Goal: Information Seeking & Learning: Learn about a topic

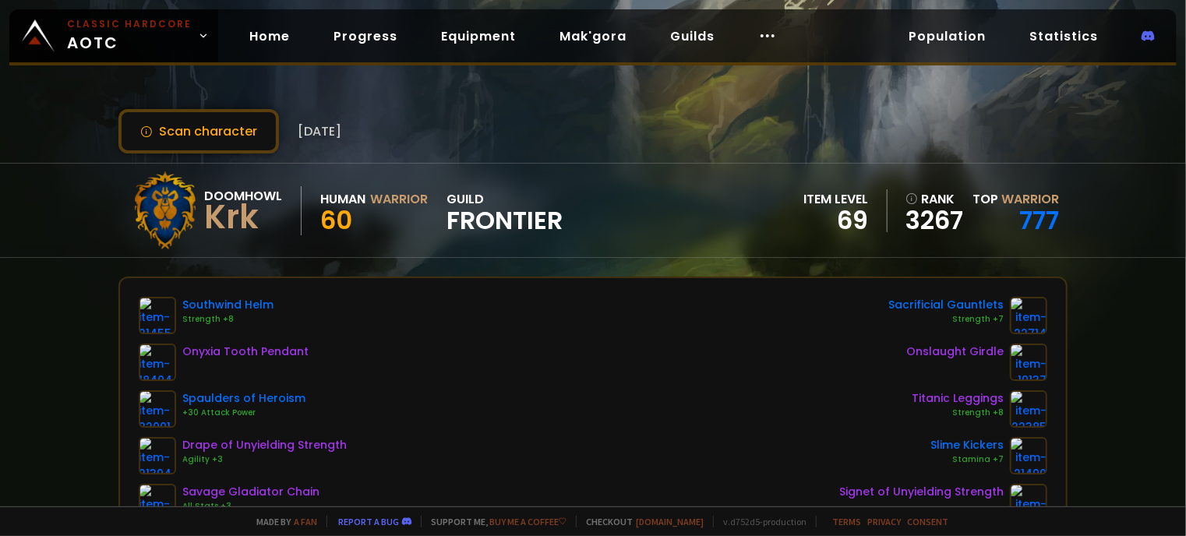
click at [486, 221] on span "Frontier" at bounding box center [505, 220] width 116 height 23
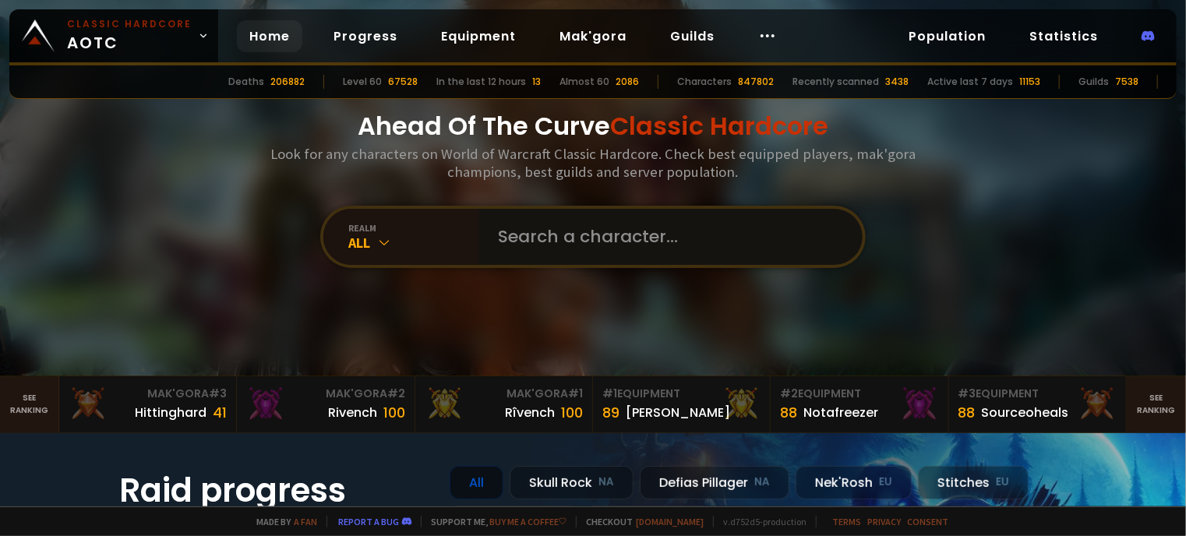
click at [507, 244] on input "text" at bounding box center [666, 237] width 355 height 56
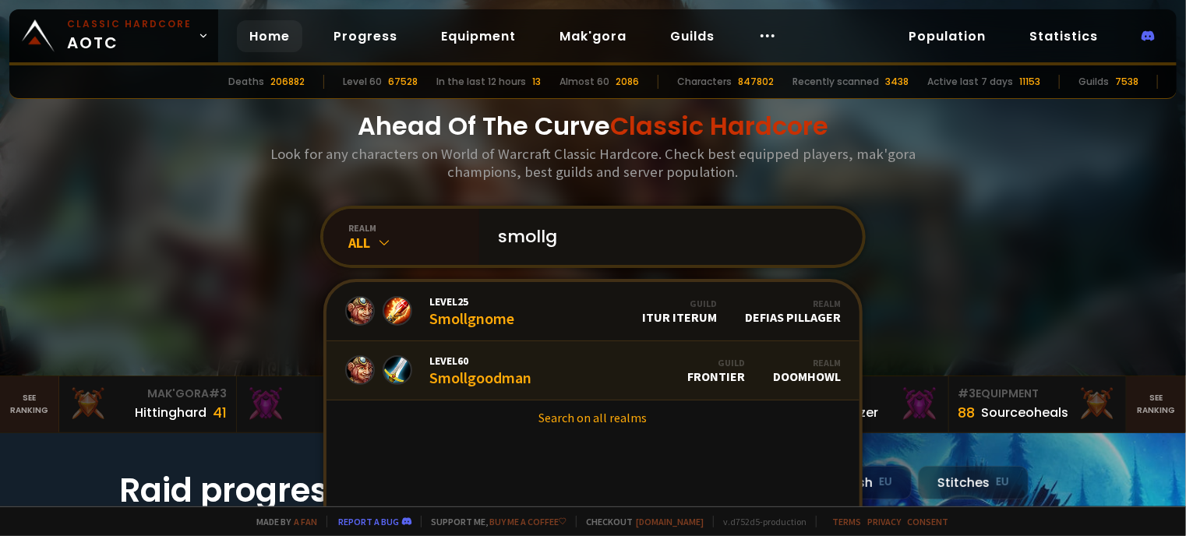
type input "smollg"
click at [475, 379] on div "Level 60 Smollgoodman" at bounding box center [480, 371] width 102 height 34
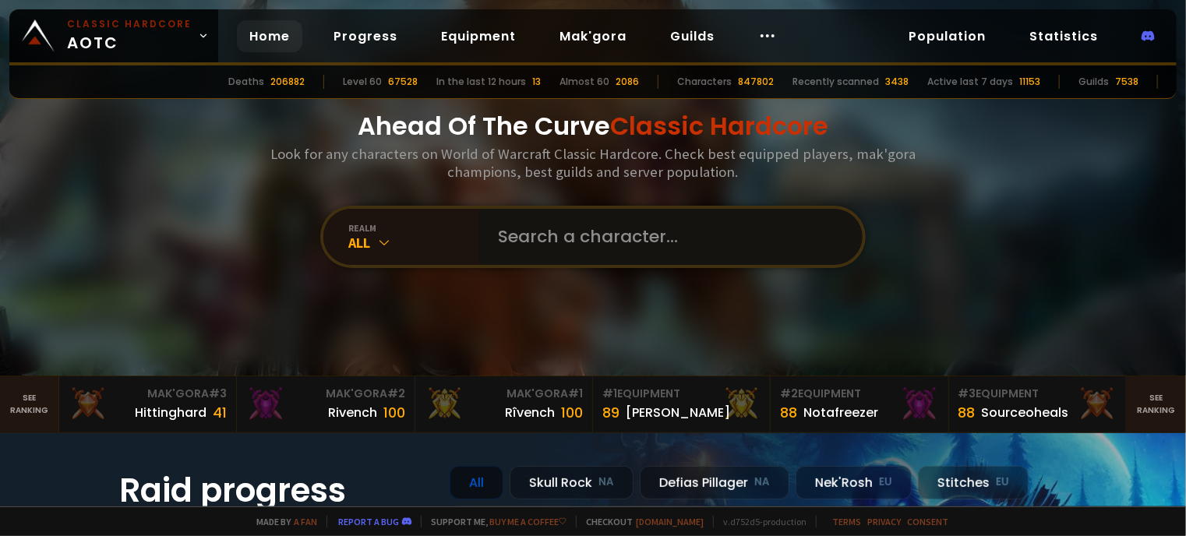
click at [491, 232] on input "text" at bounding box center [666, 237] width 355 height 56
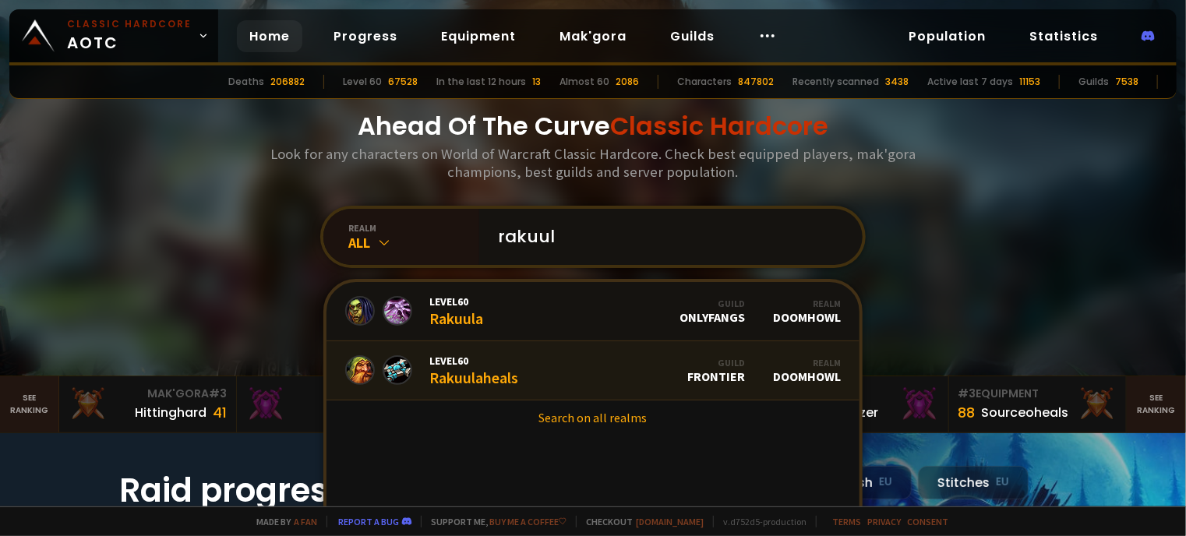
type input "rakuul"
click at [437, 387] on link "Level 60 Rakuulaheals Guild Frontier Realm Doomhowl" at bounding box center [593, 370] width 533 height 59
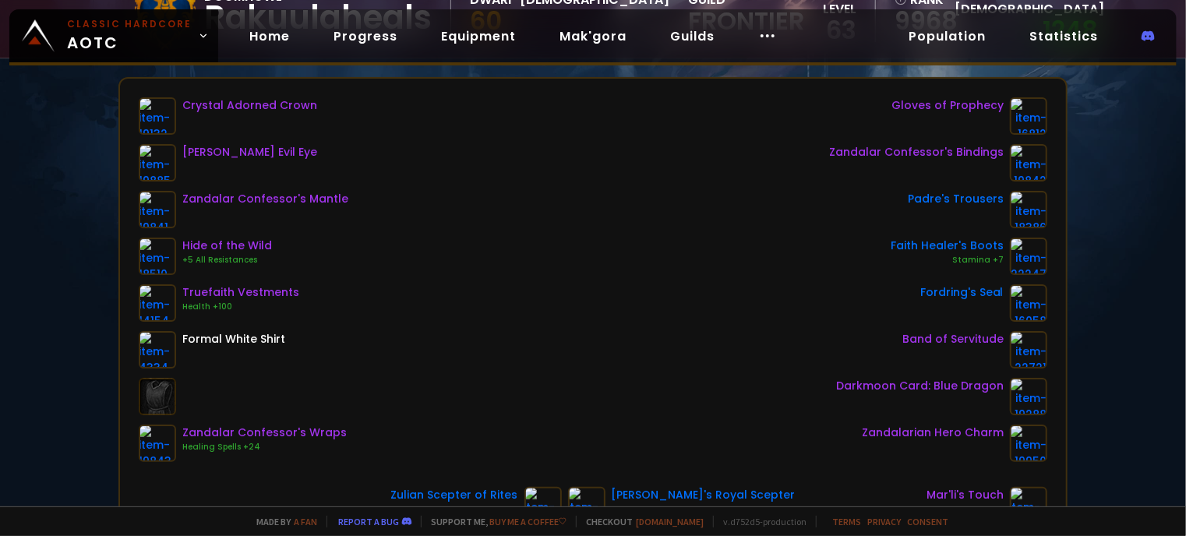
scroll to position [292, 0]
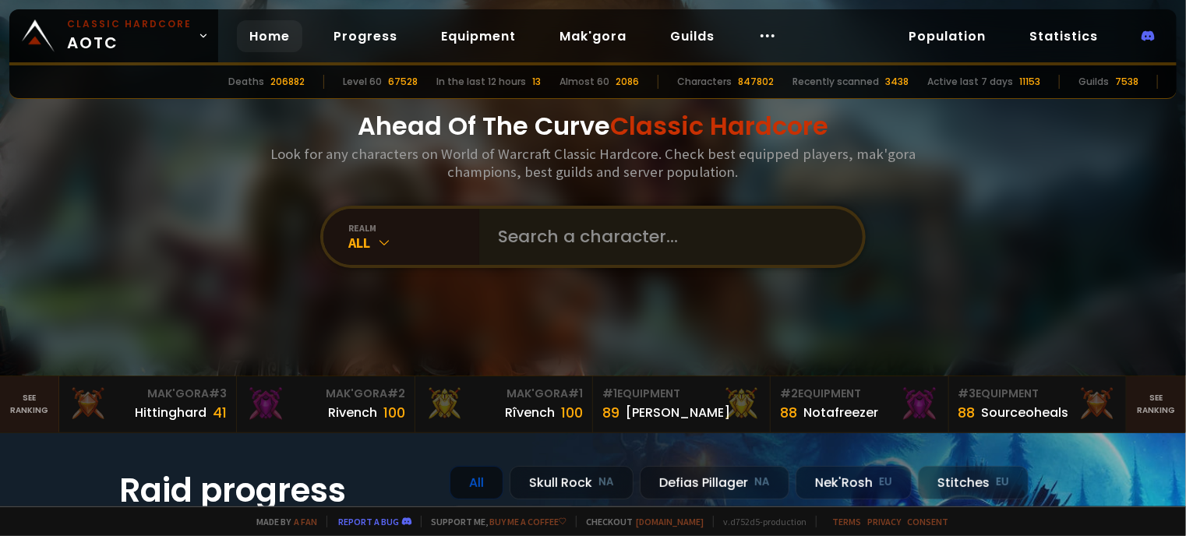
click at [479, 243] on div at bounding box center [671, 237] width 384 height 56
click at [518, 231] on input "text" at bounding box center [666, 237] width 355 height 56
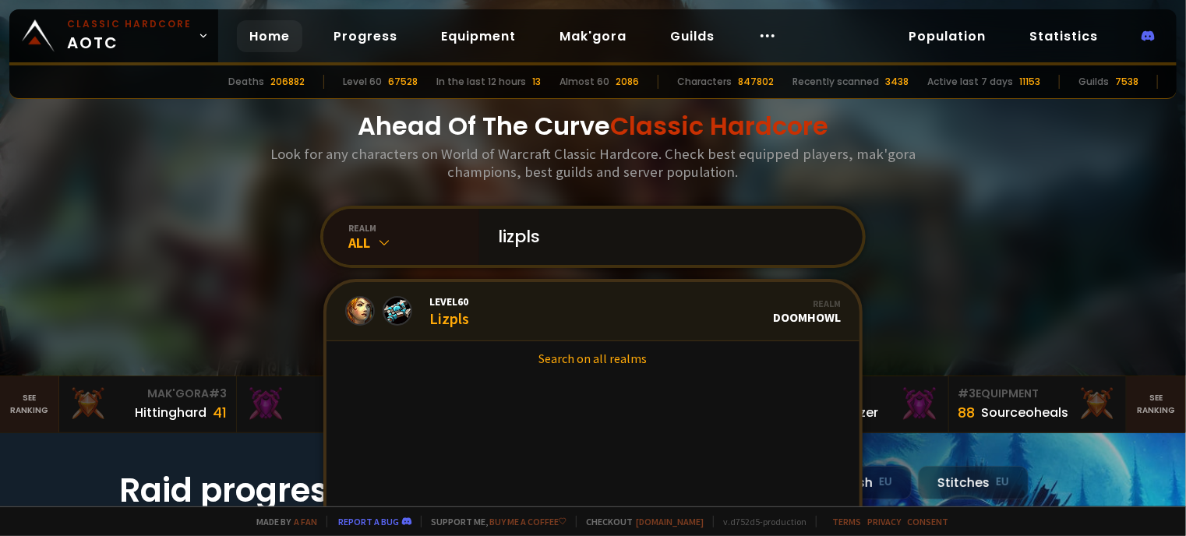
type input "lizpls"
click at [444, 315] on div "Level 60 Lizpls" at bounding box center [449, 312] width 40 height 34
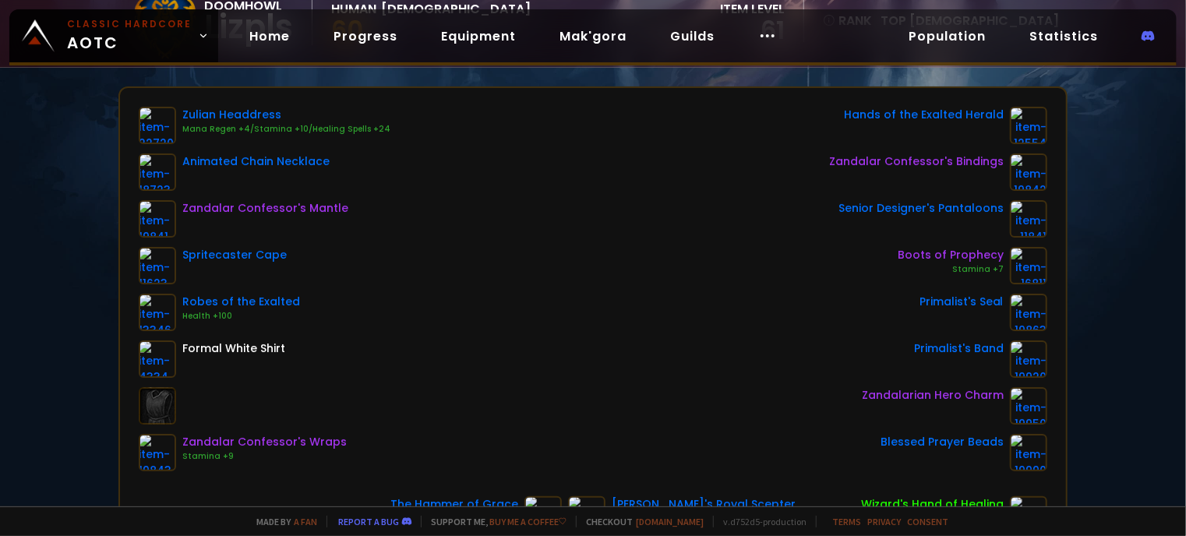
scroll to position [209, 0]
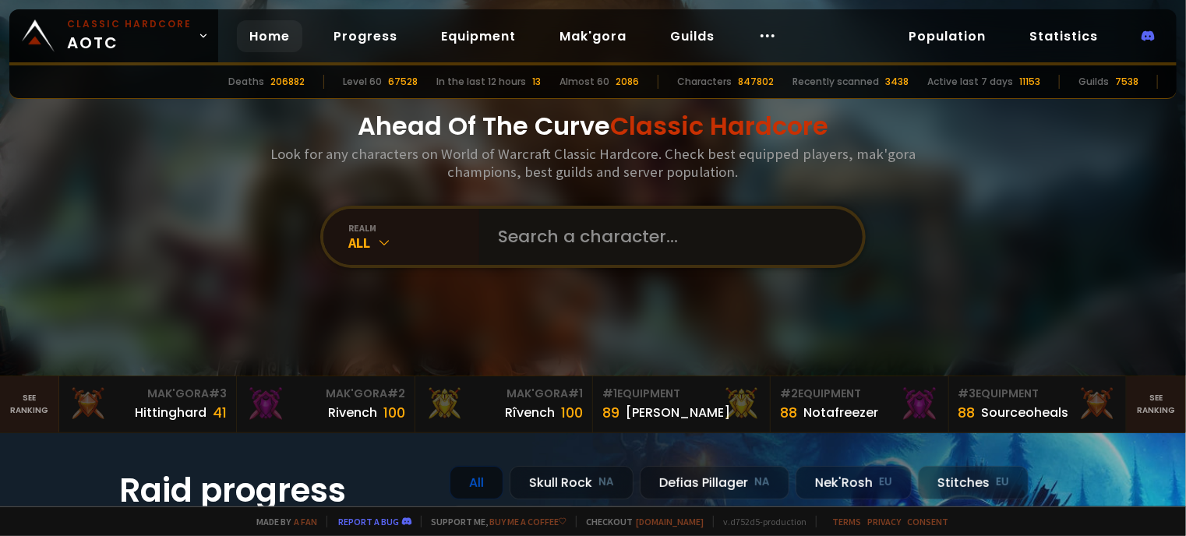
click at [513, 247] on input "text" at bounding box center [666, 237] width 355 height 56
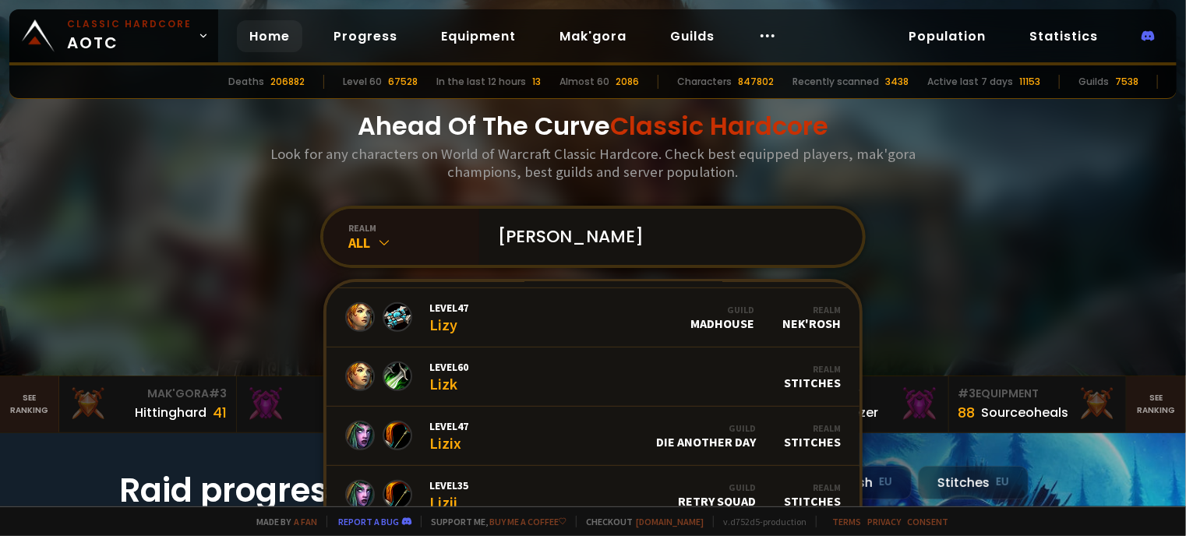
click at [529, 227] on input "[PERSON_NAME]" at bounding box center [666, 237] width 355 height 56
type input "parlip"
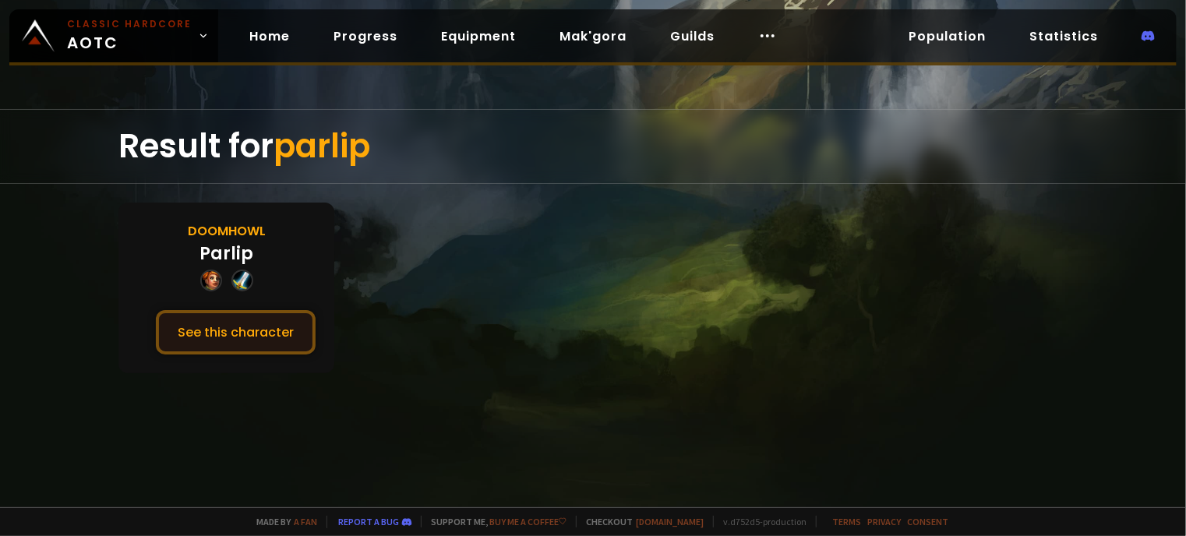
click at [232, 327] on button "See this character" at bounding box center [236, 332] width 160 height 44
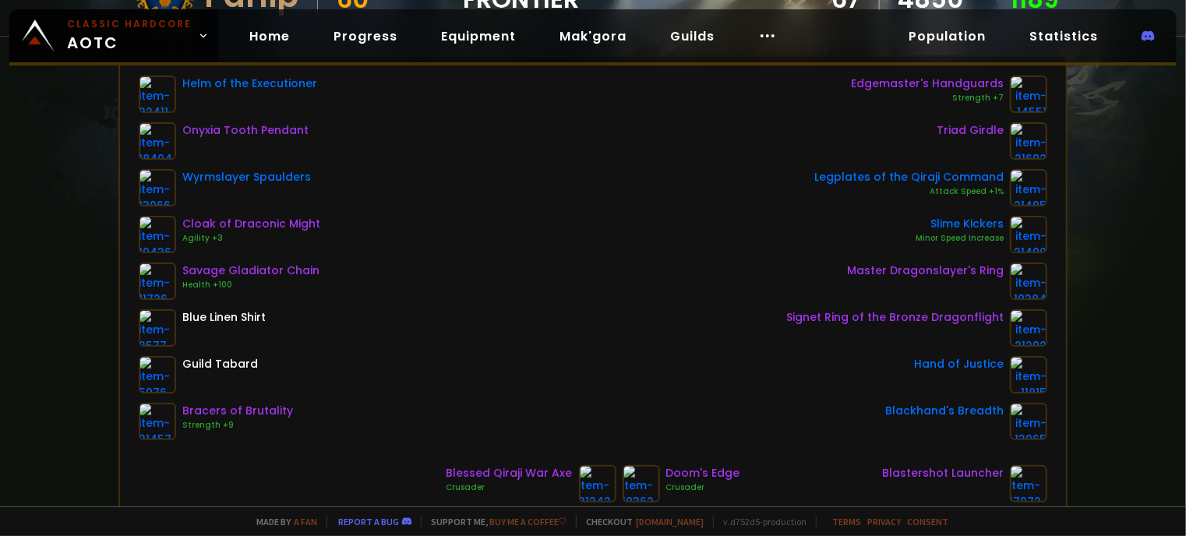
scroll to position [224, 0]
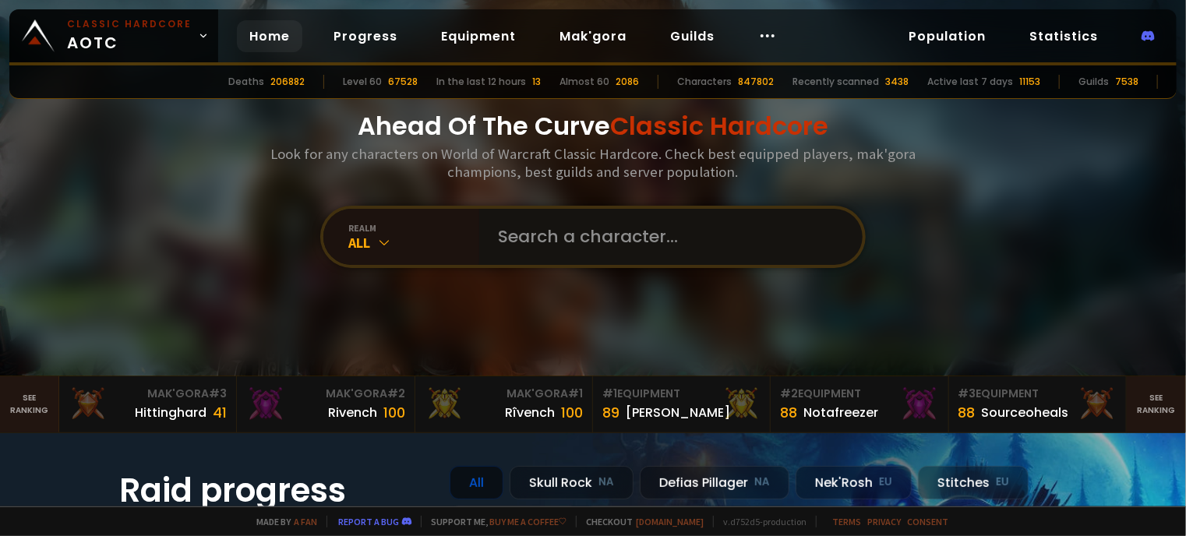
click at [497, 232] on input "text" at bounding box center [666, 237] width 355 height 56
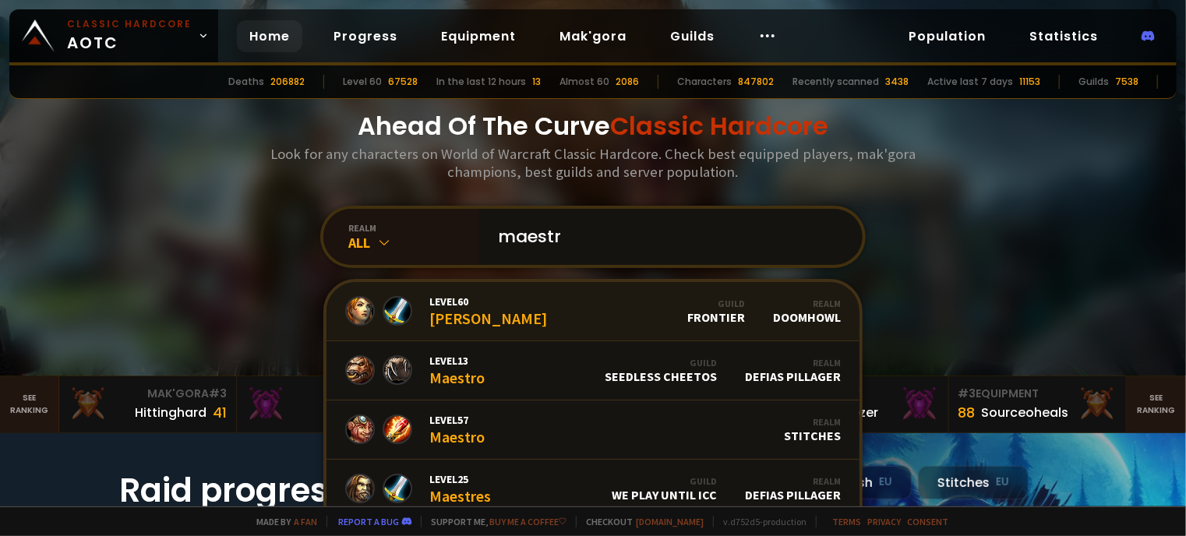
type input "maestr"
click at [508, 314] on link "Level 60 [PERSON_NAME] Guild Frontier Realm Doomhowl" at bounding box center [593, 311] width 533 height 59
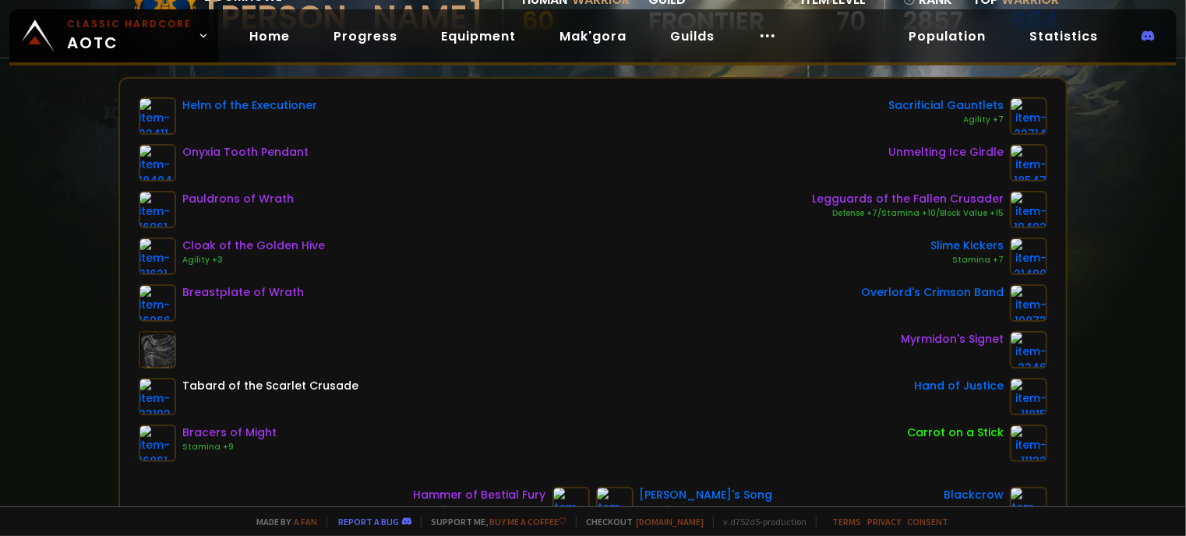
scroll to position [193, 0]
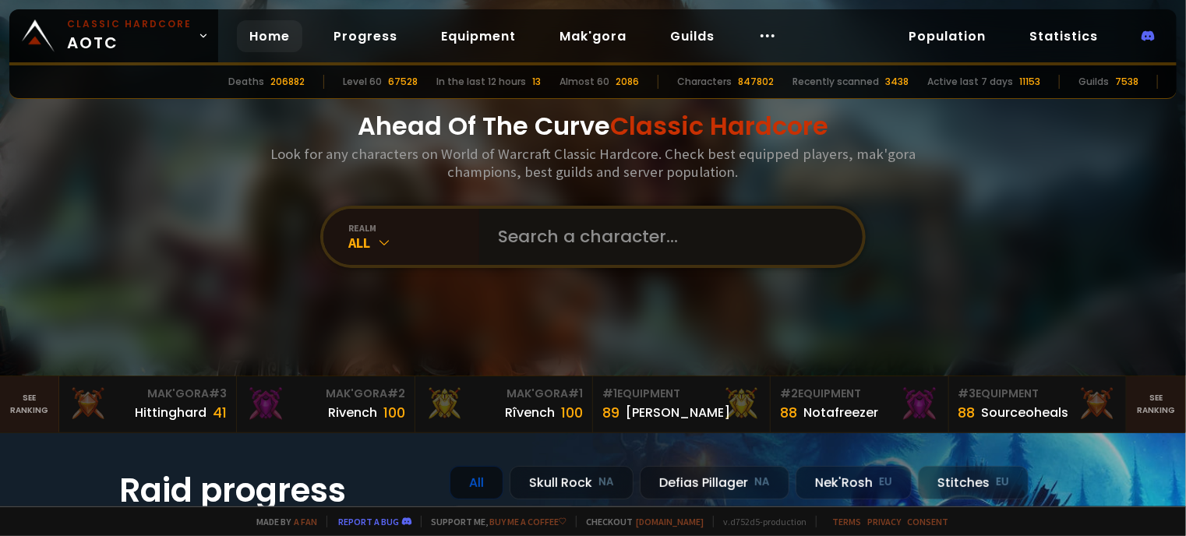
click at [577, 246] on input "text" at bounding box center [666, 237] width 355 height 56
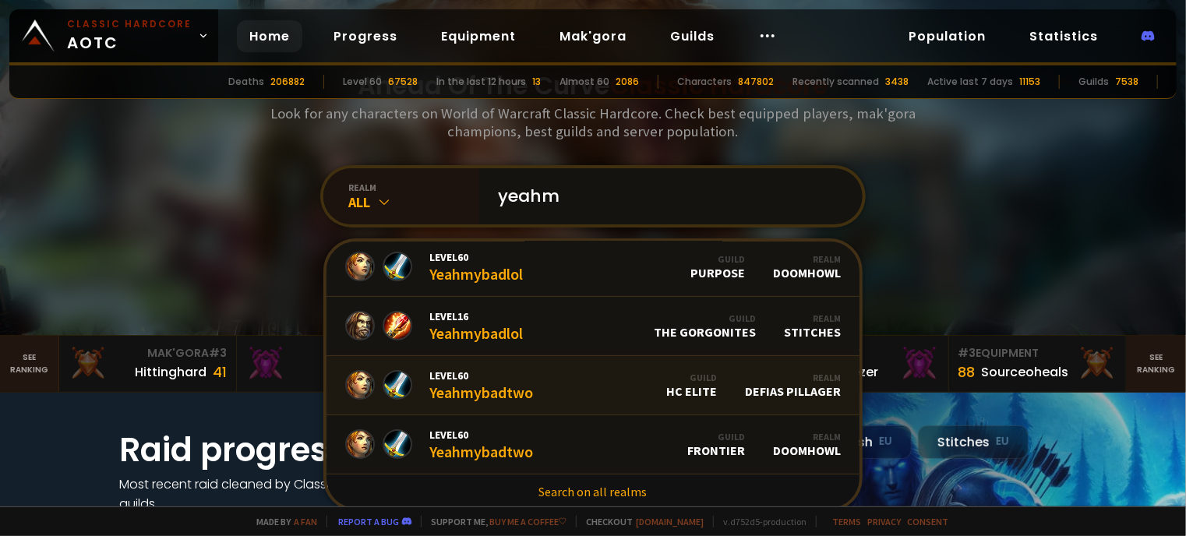
scroll to position [43, 0]
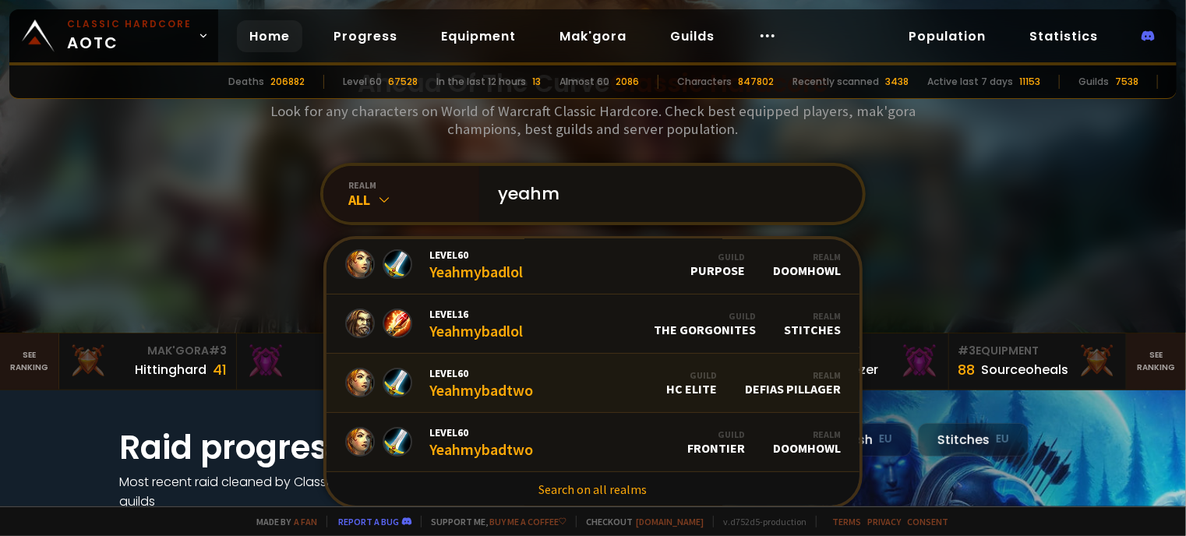
type input "yeahm"
click at [480, 435] on span "Level 60" at bounding box center [481, 433] width 104 height 14
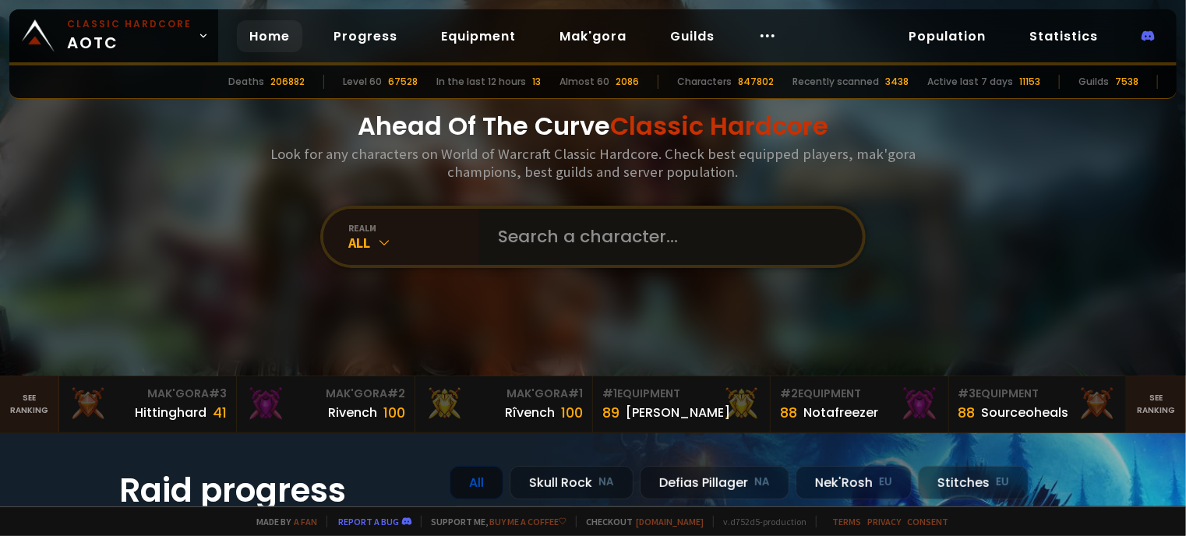
click at [497, 224] on input "text" at bounding box center [666, 237] width 355 height 56
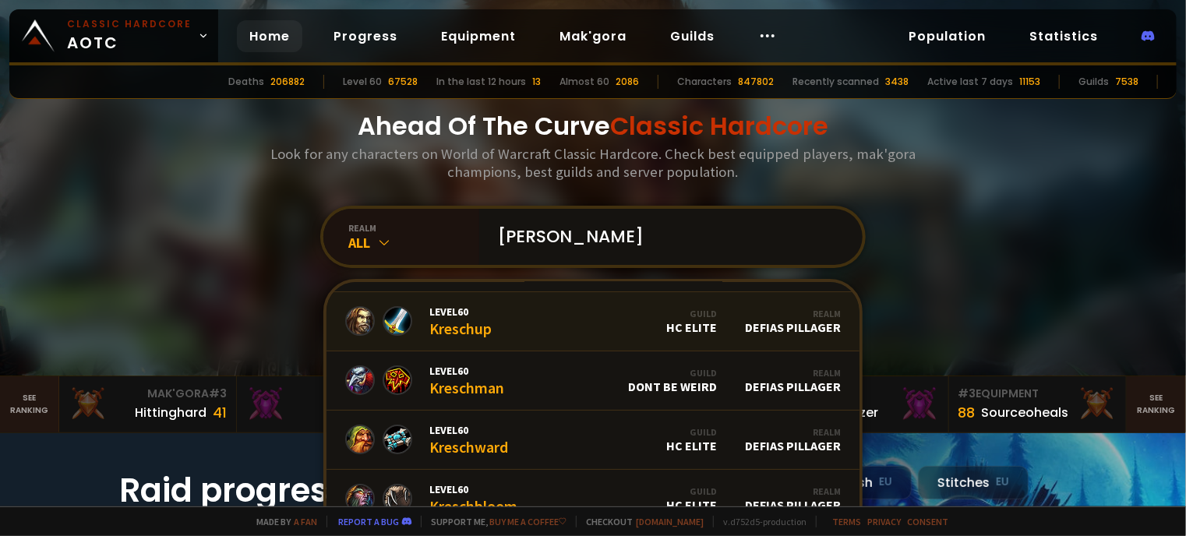
scroll to position [182, 0]
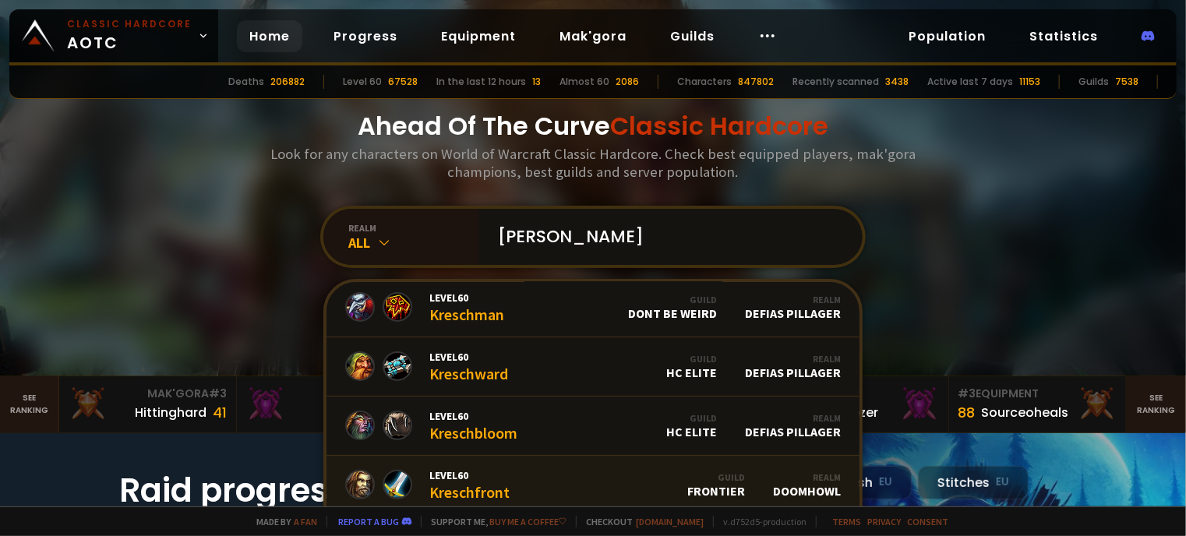
type input "[PERSON_NAME]"
click at [461, 498] on div "Level 60 Kreschfront" at bounding box center [469, 485] width 80 height 34
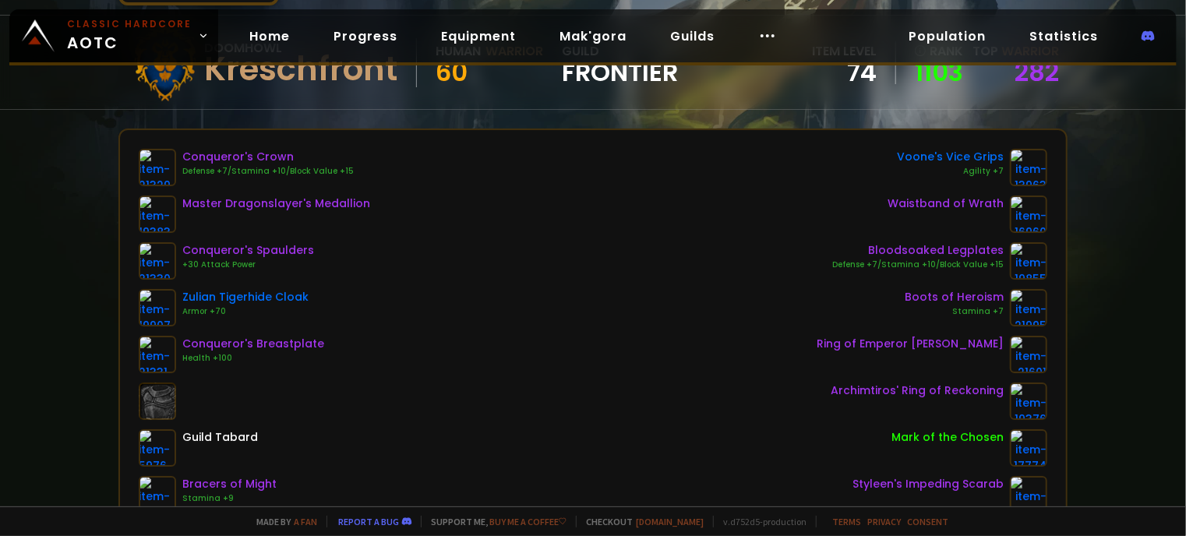
scroll to position [155, 0]
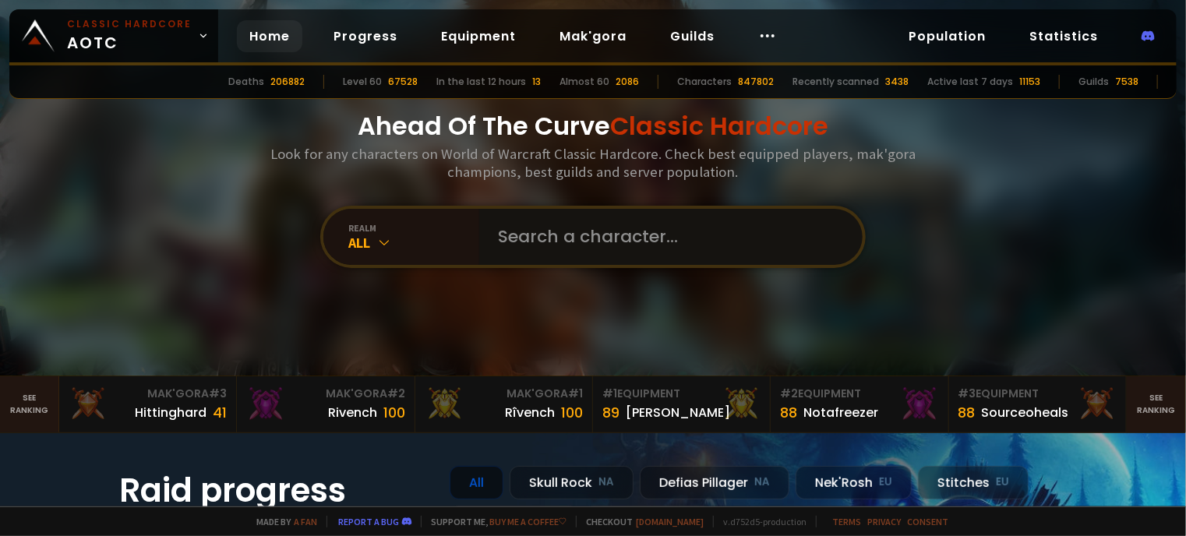
click at [582, 246] on input "text" at bounding box center [666, 237] width 355 height 56
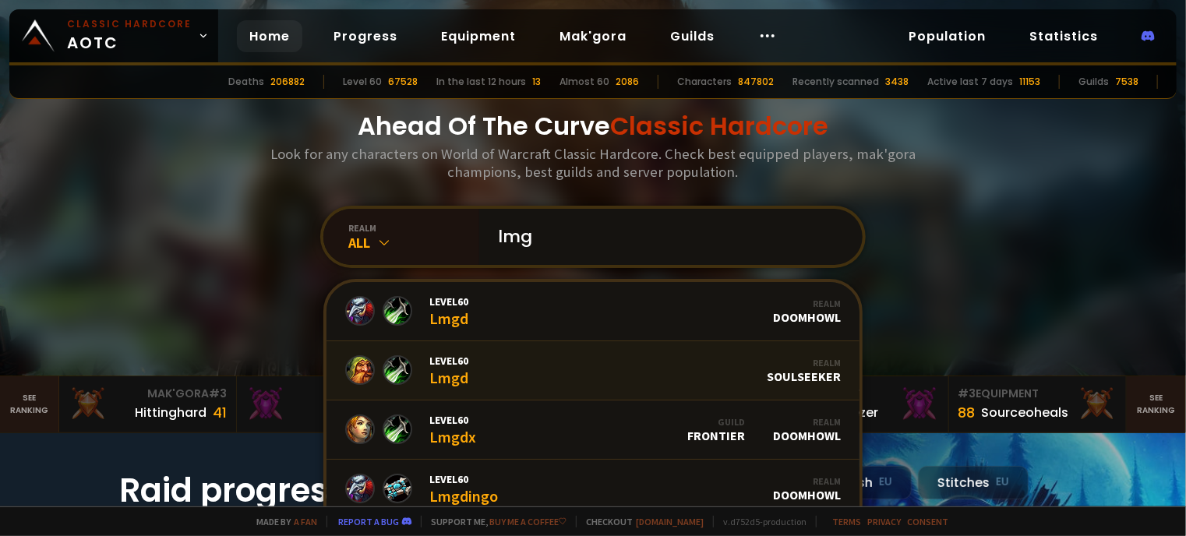
scroll to position [4, 0]
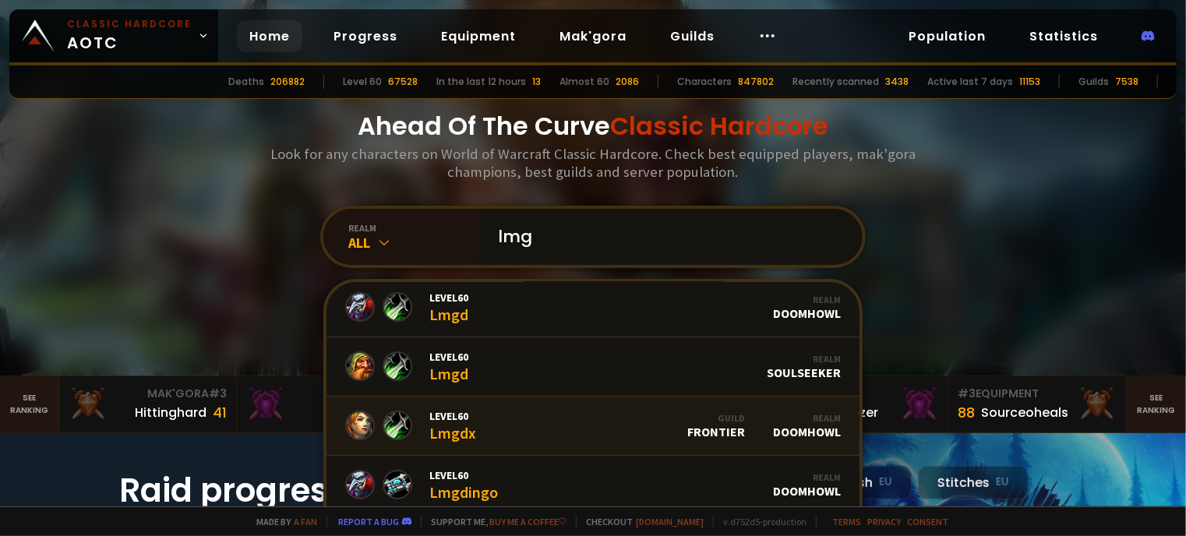
type input "lmg"
click at [439, 423] on div "Level 60 Lmgdx" at bounding box center [452, 426] width 47 height 34
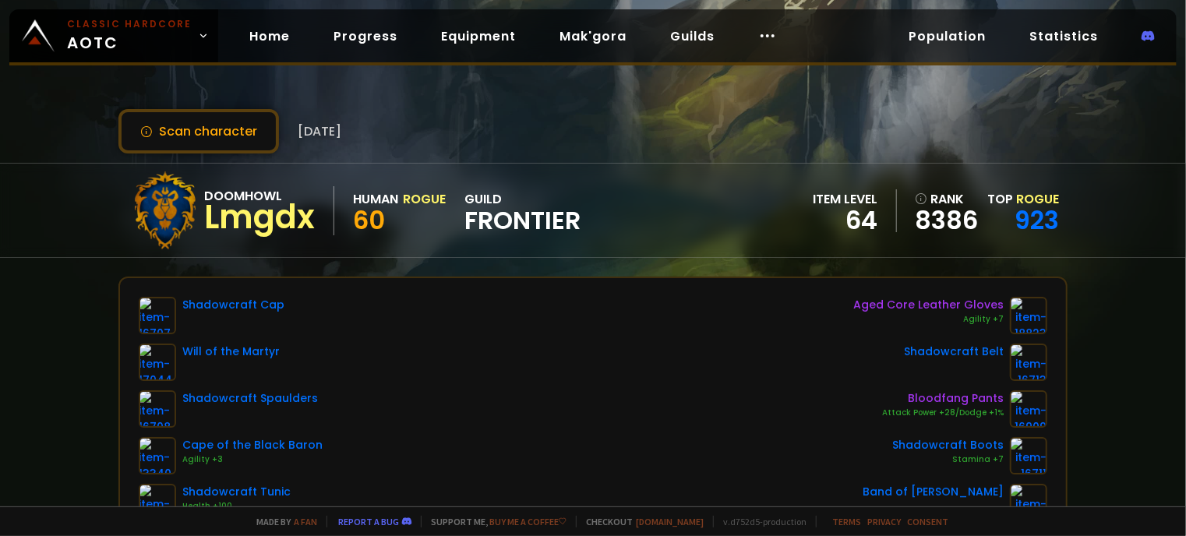
click at [497, 228] on span "Frontier" at bounding box center [523, 220] width 116 height 23
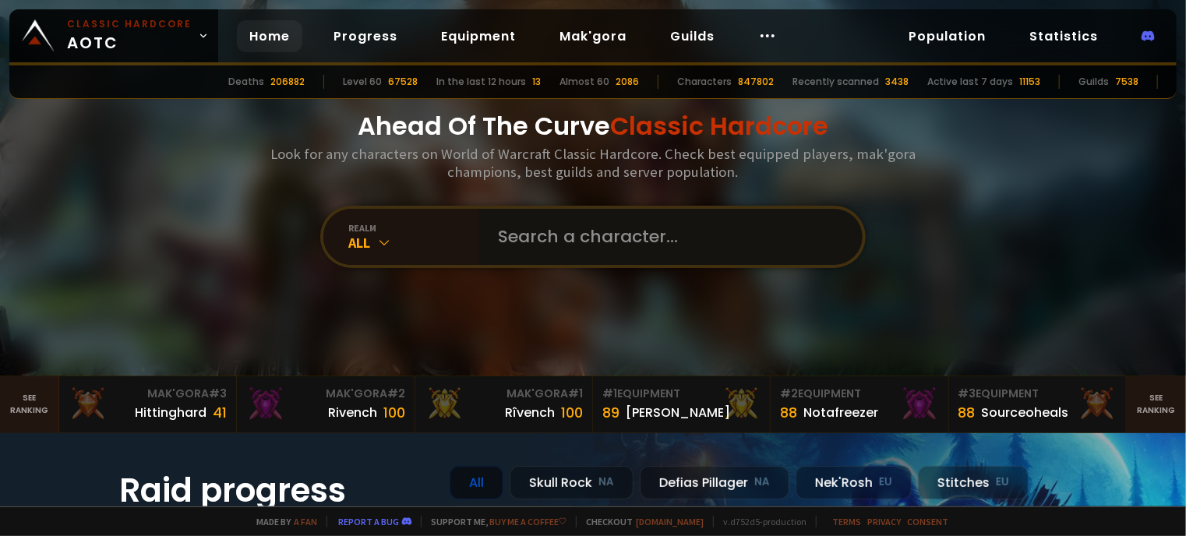
click at [556, 249] on input "text" at bounding box center [666, 237] width 355 height 56
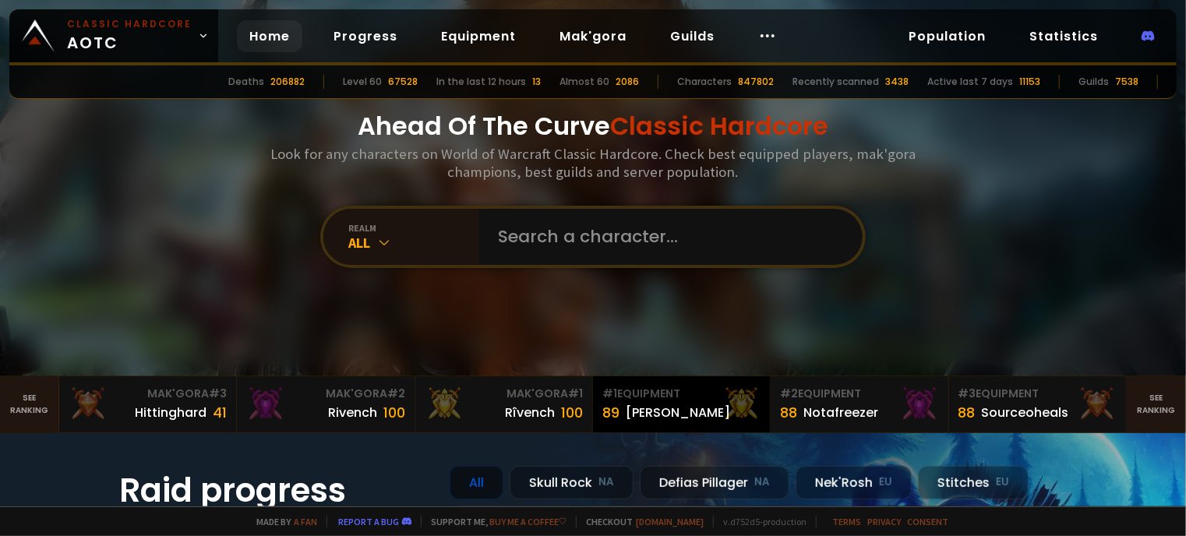
click at [637, 411] on div "[PERSON_NAME]" at bounding box center [678, 412] width 104 height 19
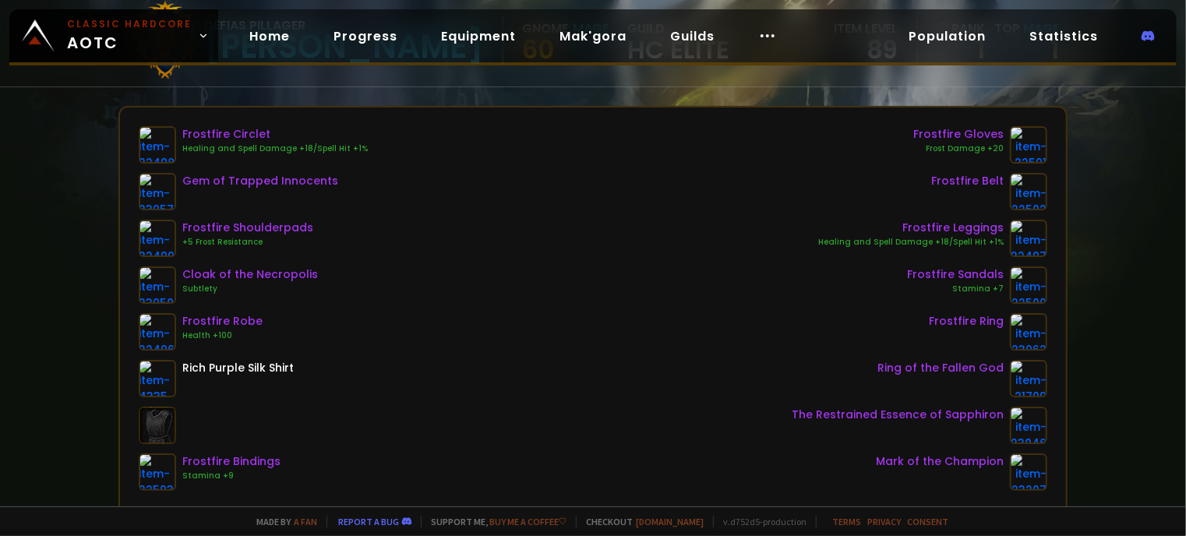
scroll to position [170, 0]
click at [381, 267] on div "Frostfire Circlet Healing and Spell Damage +18/Spell Hit +1% Gem of Trapped Inn…" at bounding box center [593, 309] width 909 height 365
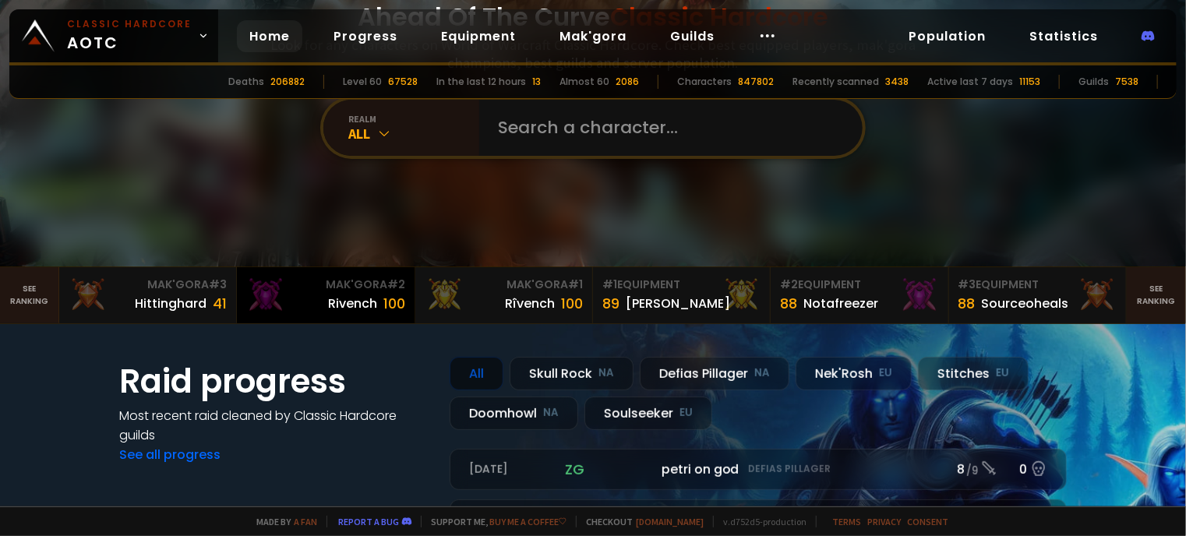
scroll to position [111, 0]
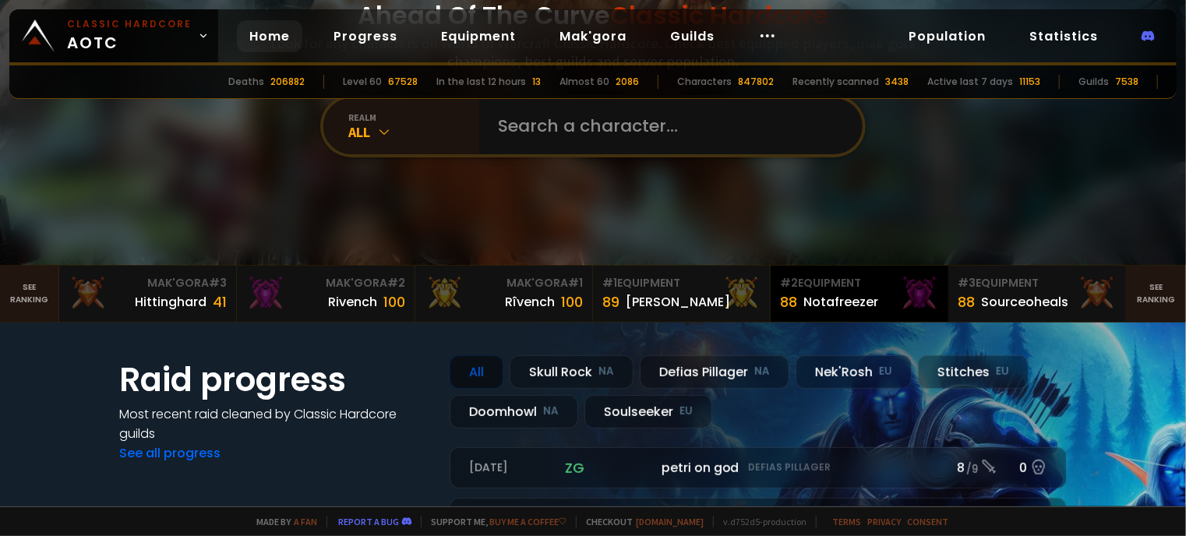
click at [813, 299] on div "Notafreezer" at bounding box center [841, 301] width 75 height 19
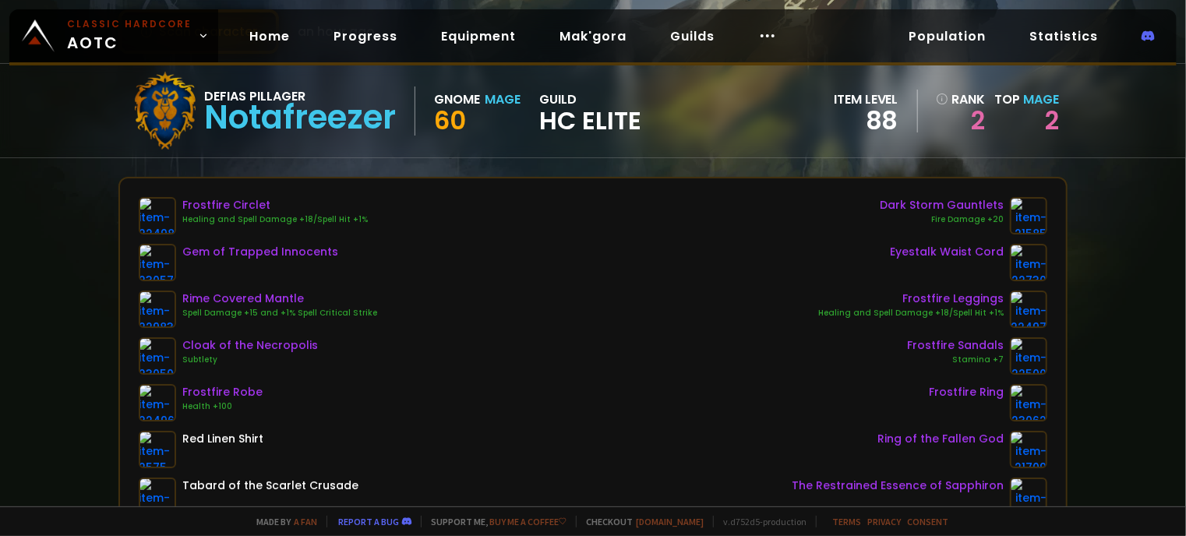
scroll to position [99, 0]
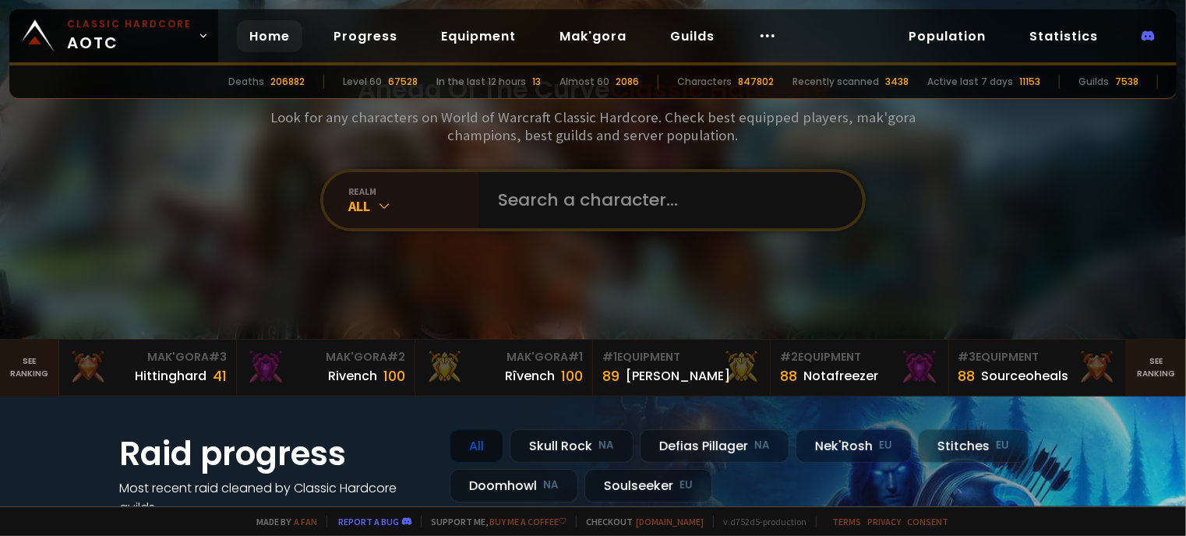
scroll to position [37, 0]
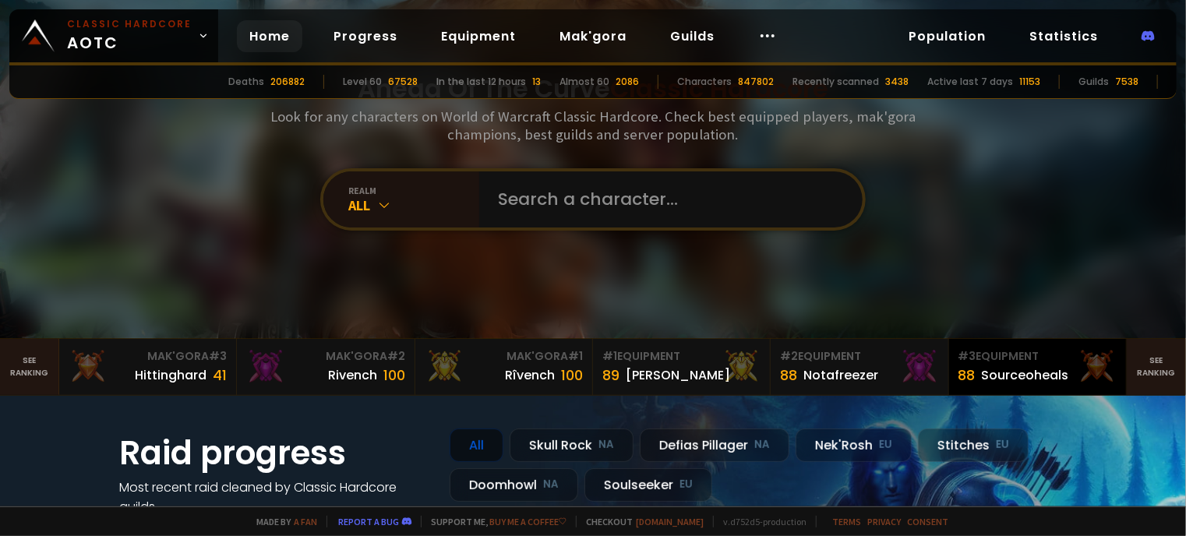
click at [1013, 376] on div "Sourceoheals" at bounding box center [1025, 375] width 87 height 19
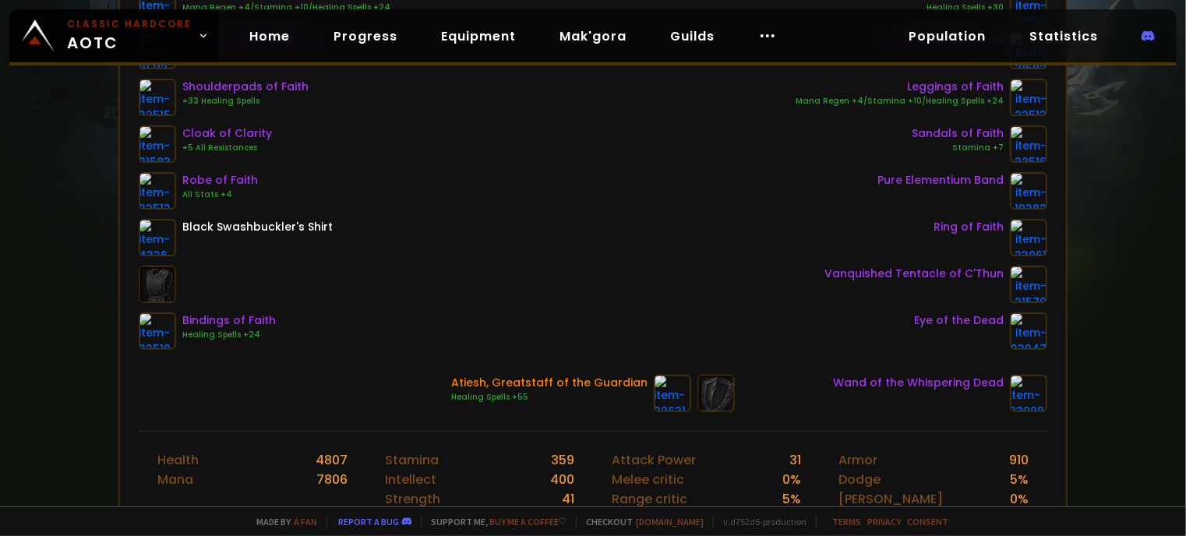
scroll to position [312, 0]
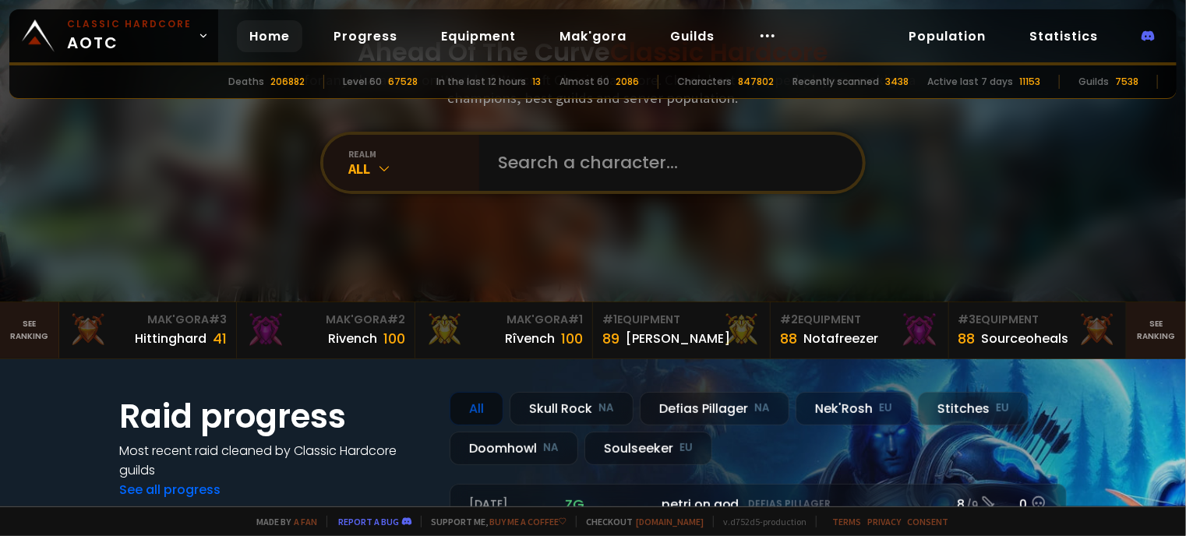
scroll to position [80, 0]
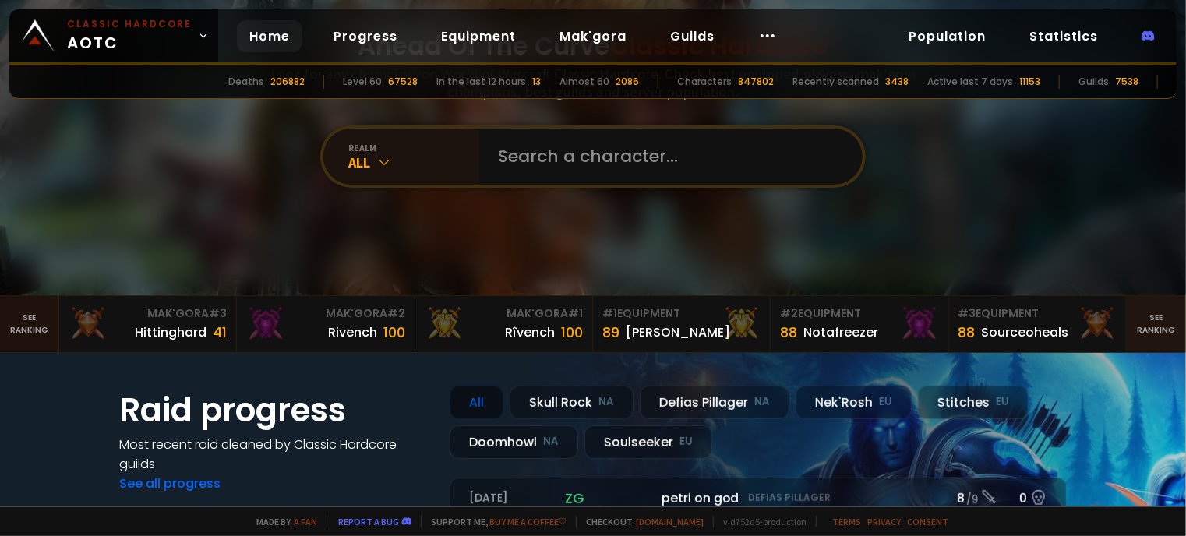
click at [28, 322] on link "See ranking" at bounding box center [29, 324] width 59 height 56
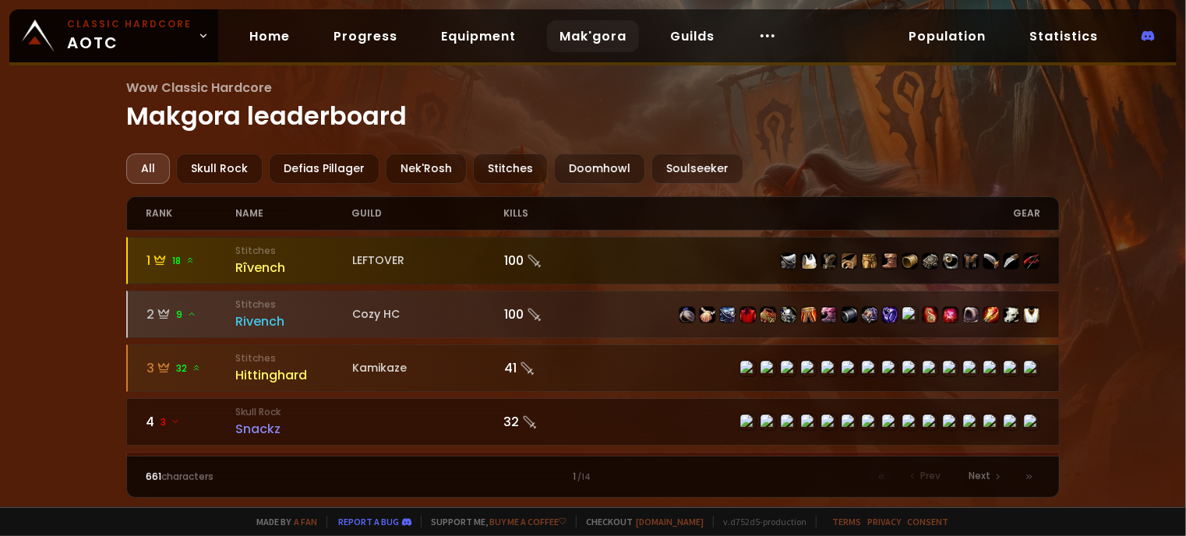
click at [258, 267] on div "Rîvench" at bounding box center [294, 267] width 116 height 19
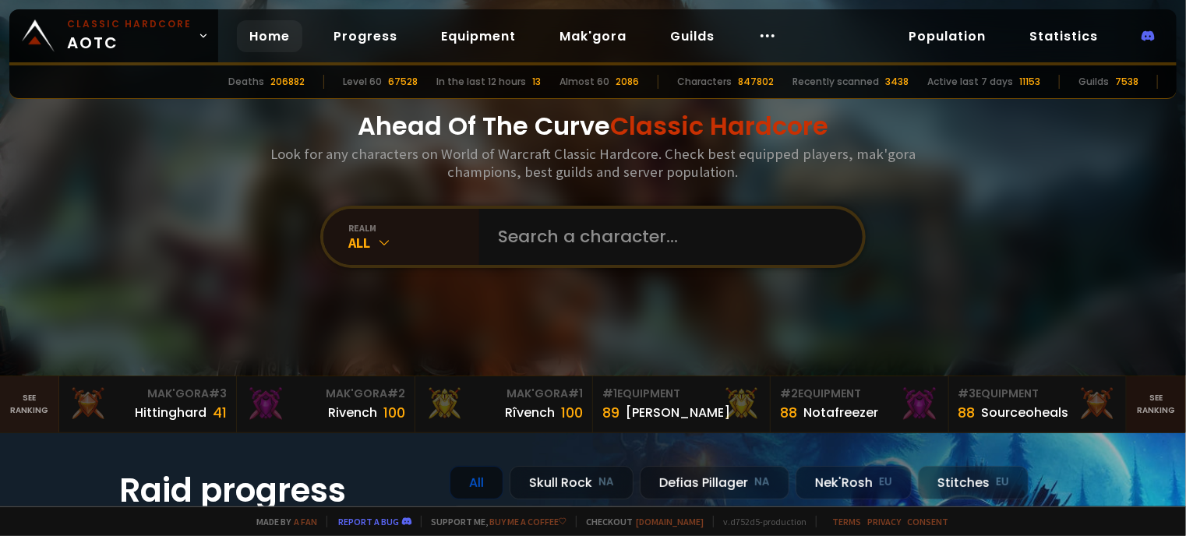
click at [1131, 405] on link "See ranking" at bounding box center [1156, 404] width 59 height 56
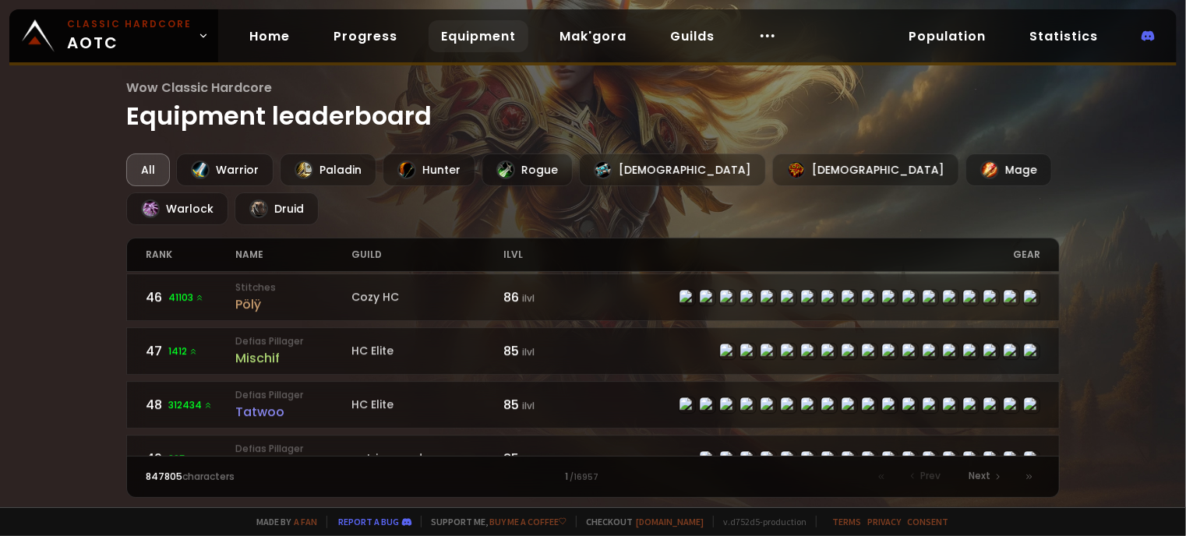
scroll to position [2432, 0]
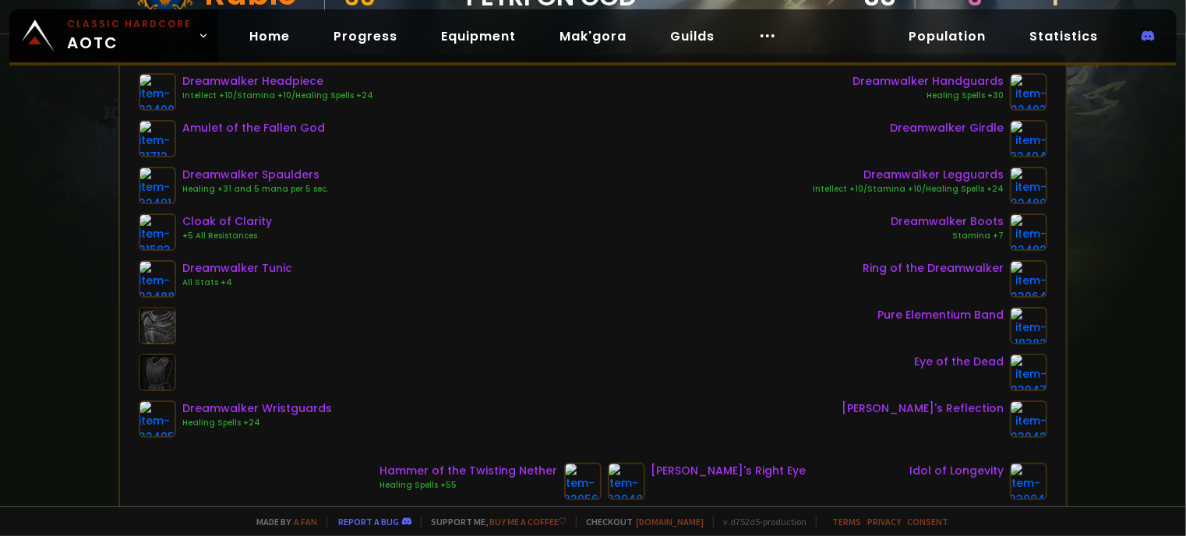
scroll to position [224, 0]
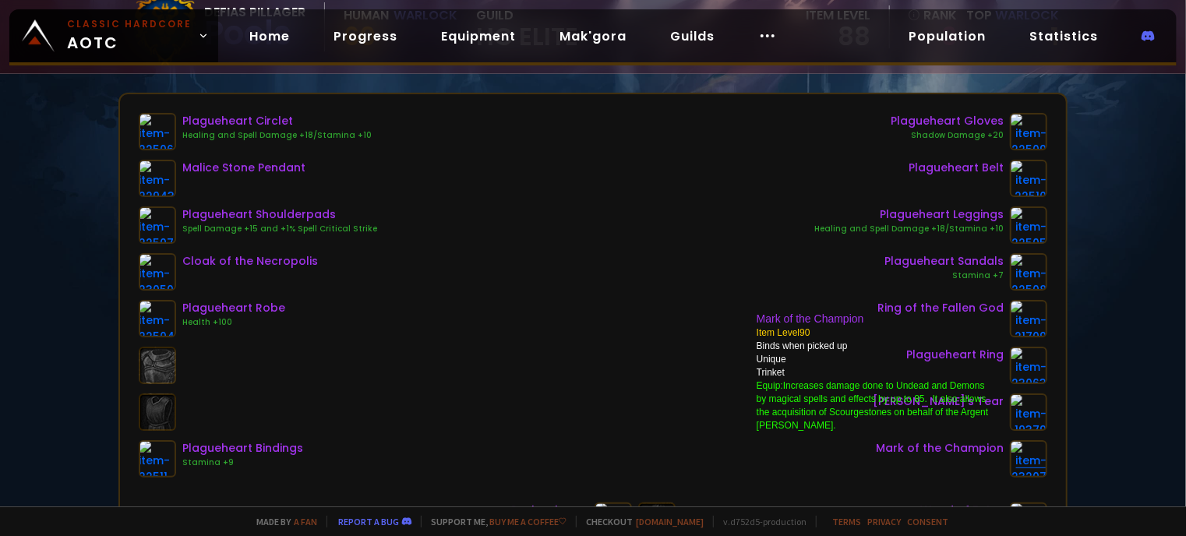
scroll to position [309, 0]
